Goal: Find specific page/section: Find specific page/section

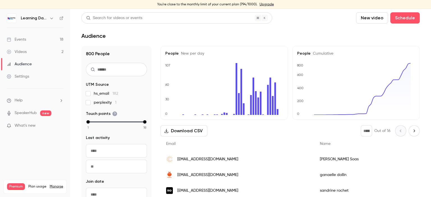
click at [24, 49] on div "Videos" at bounding box center [17, 52] width 20 height 6
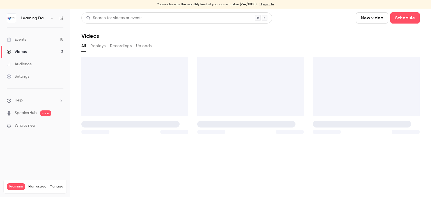
click at [26, 62] on div "Audience" at bounding box center [19, 65] width 25 height 6
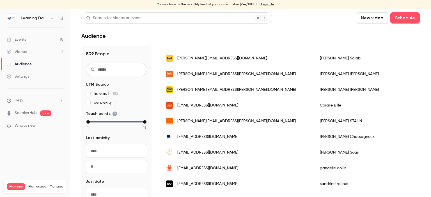
scroll to position [151, 0]
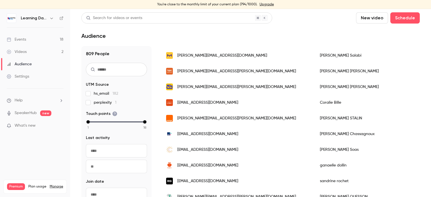
click at [29, 39] on link "Events 18" at bounding box center [35, 39] width 70 height 12
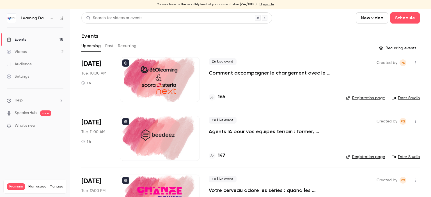
click at [33, 66] on link "Audience" at bounding box center [35, 64] width 70 height 12
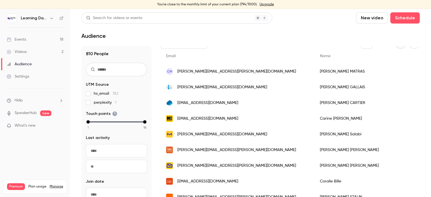
scroll to position [91, 0]
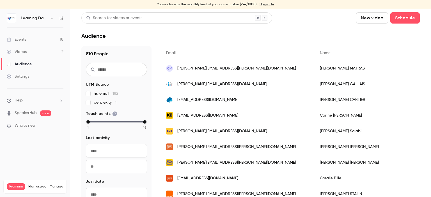
click at [33, 52] on link "Videos 2" at bounding box center [35, 52] width 70 height 12
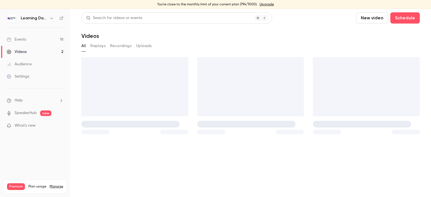
click at [28, 60] on link "Audience" at bounding box center [35, 64] width 70 height 12
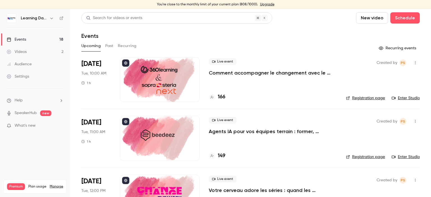
click at [31, 53] on link "Videos 2" at bounding box center [35, 52] width 70 height 12
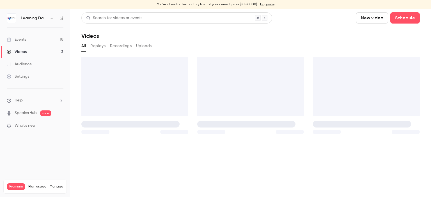
click at [31, 65] on link "Audience" at bounding box center [35, 64] width 70 height 12
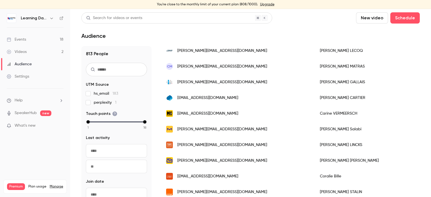
scroll to position [142, 0]
